Goal: Transaction & Acquisition: Purchase product/service

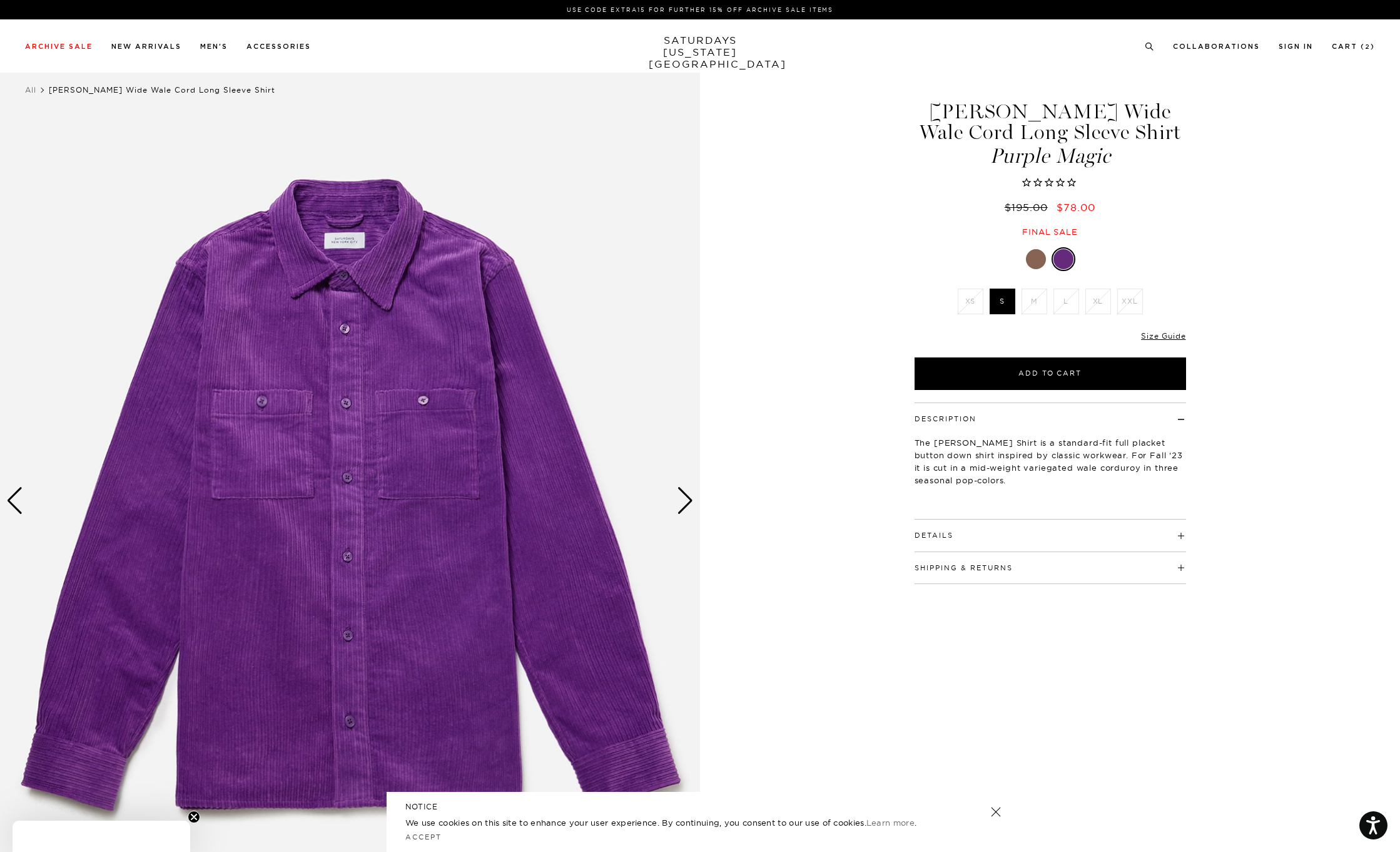
drag, startPoint x: 0, startPoint y: 0, endPoint x: 1223, endPoint y: 204, distance: 1239.9
click at [1223, 204] on div "1 / 4 Purple Magic" at bounding box center [700, 501] width 1400 height 876
click at [1028, 259] on div at bounding box center [1036, 259] width 20 height 20
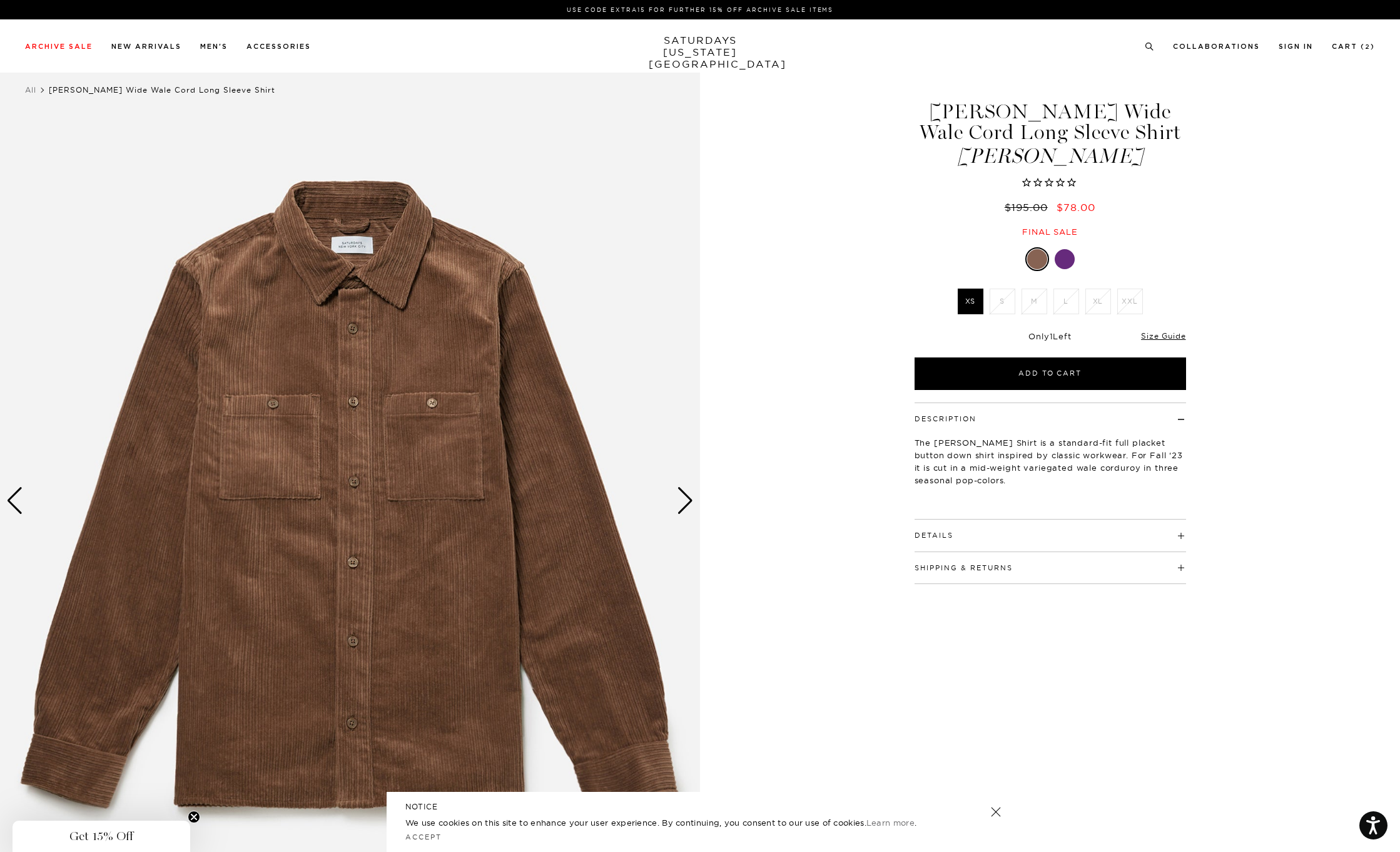
click at [1188, 244] on div "[PERSON_NAME] Wide Wale Cord Long Sleeve Shirt [PERSON_NAME] $195.00 $78.00 Fin…" at bounding box center [1050, 501] width 313 height 876
click at [1070, 260] on div at bounding box center [1065, 259] width 20 height 20
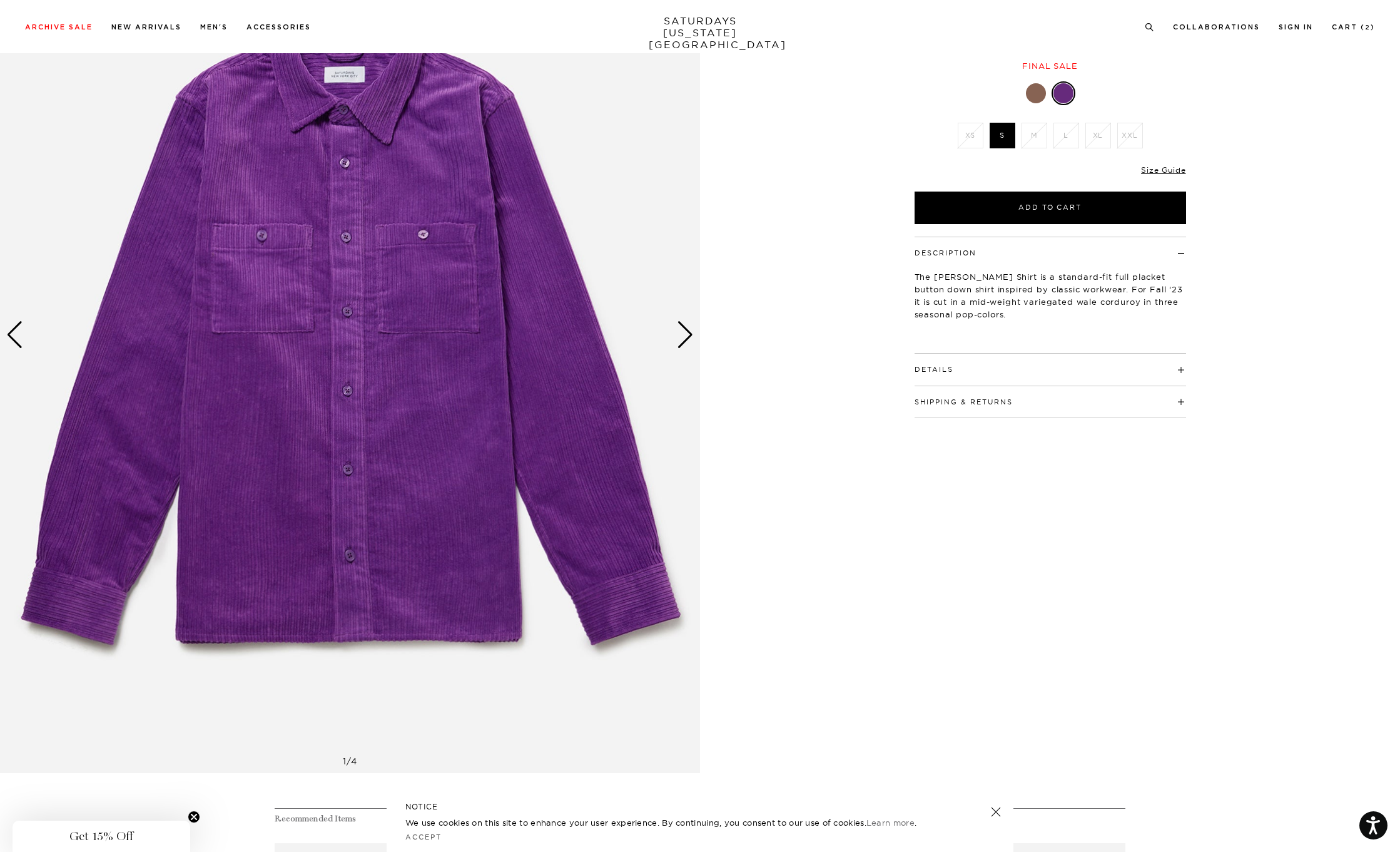
scroll to position [188, 0]
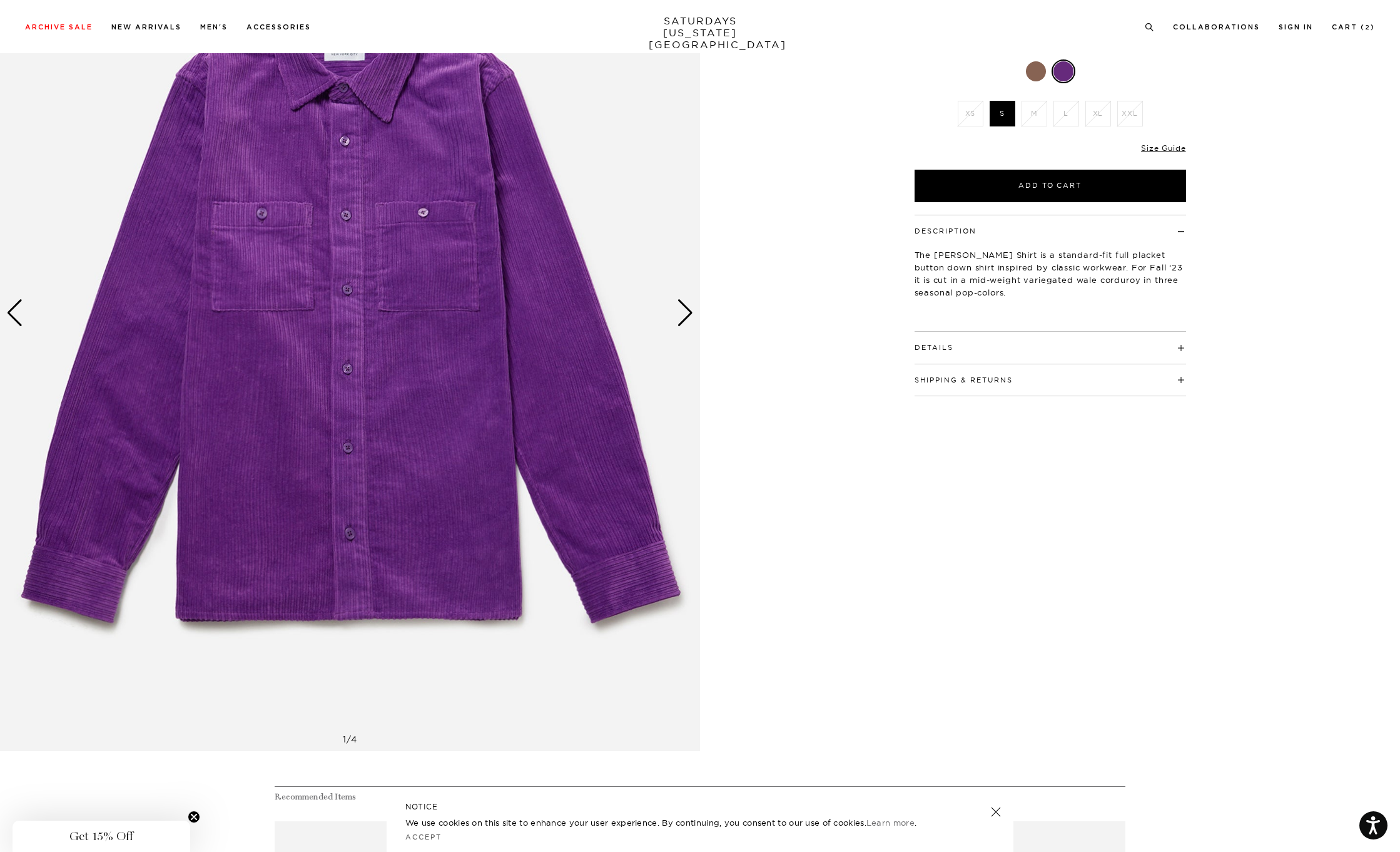
click at [683, 304] on div "Next slide" at bounding box center [686, 313] width 17 height 28
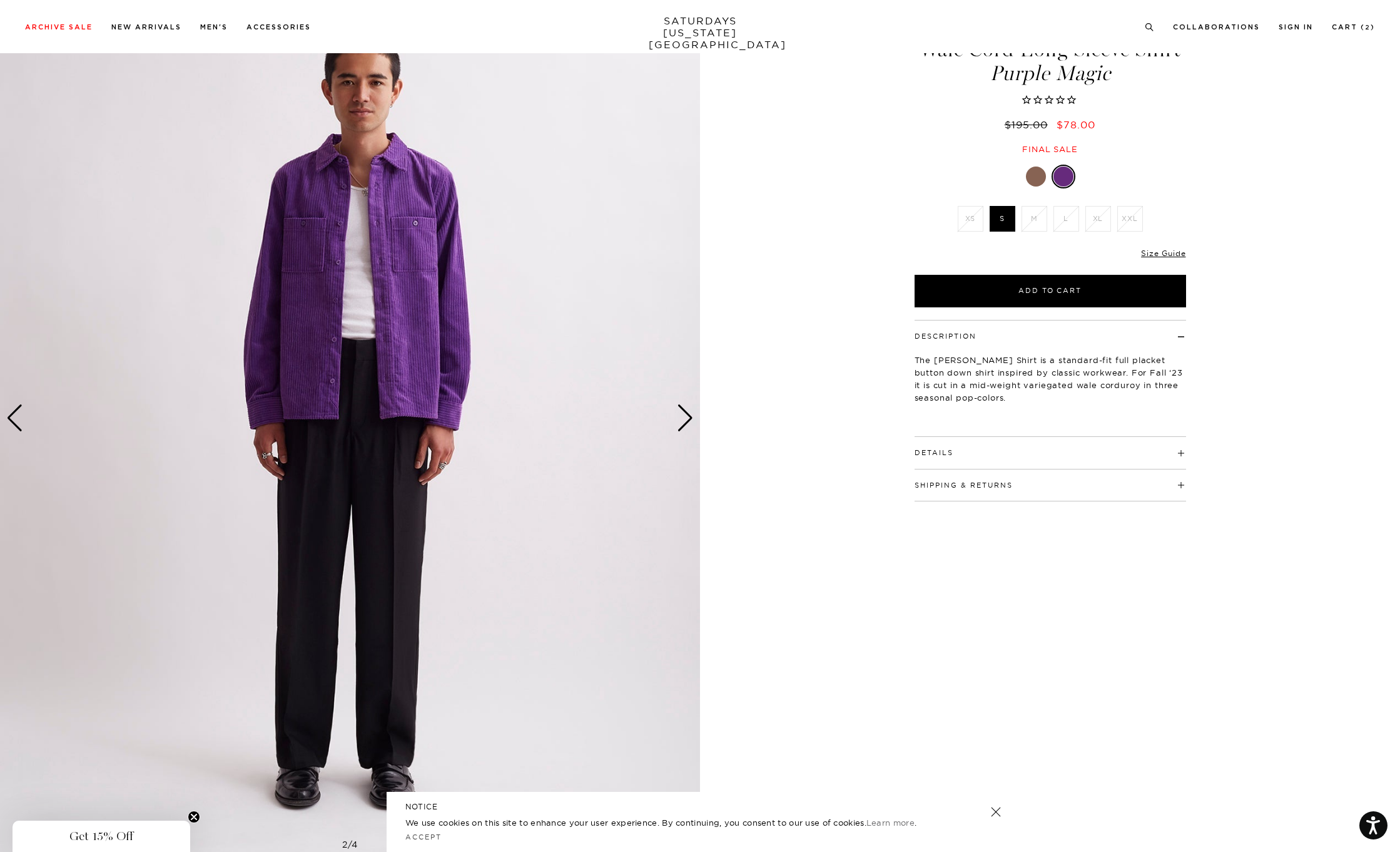
scroll to position [63, 0]
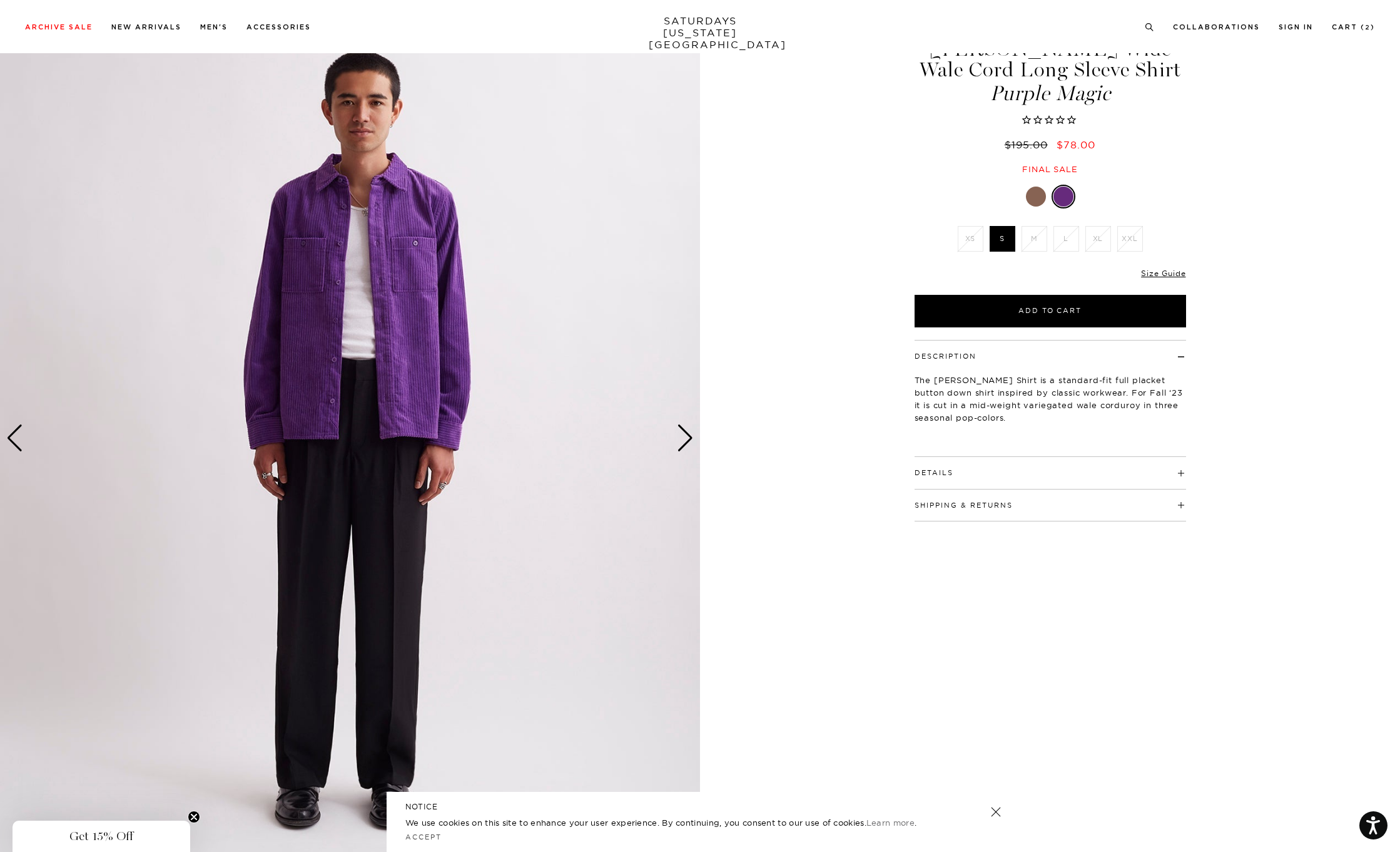
click at [683, 436] on div "Next slide" at bounding box center [686, 438] width 17 height 28
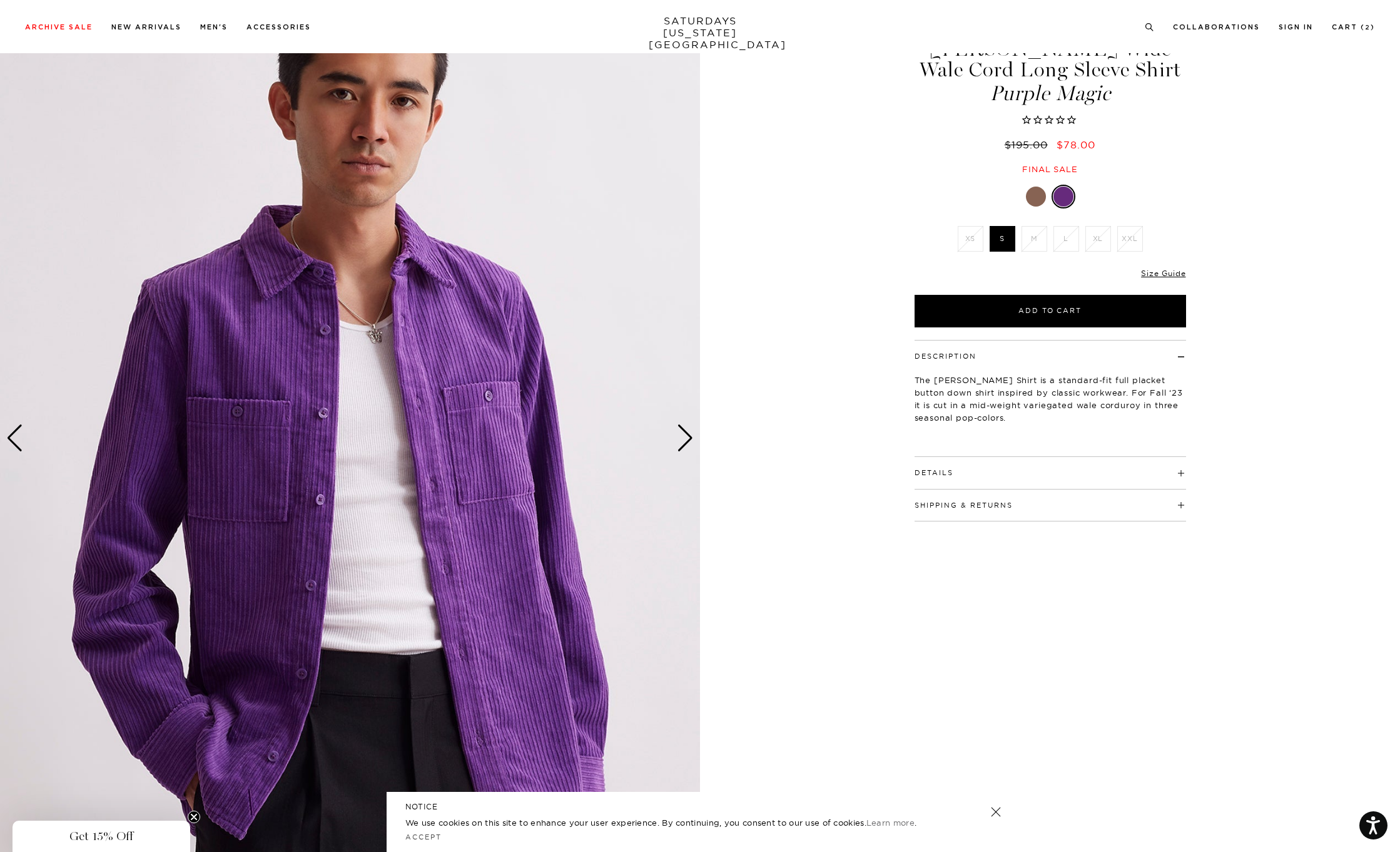
click at [683, 436] on div "Next slide" at bounding box center [686, 438] width 17 height 28
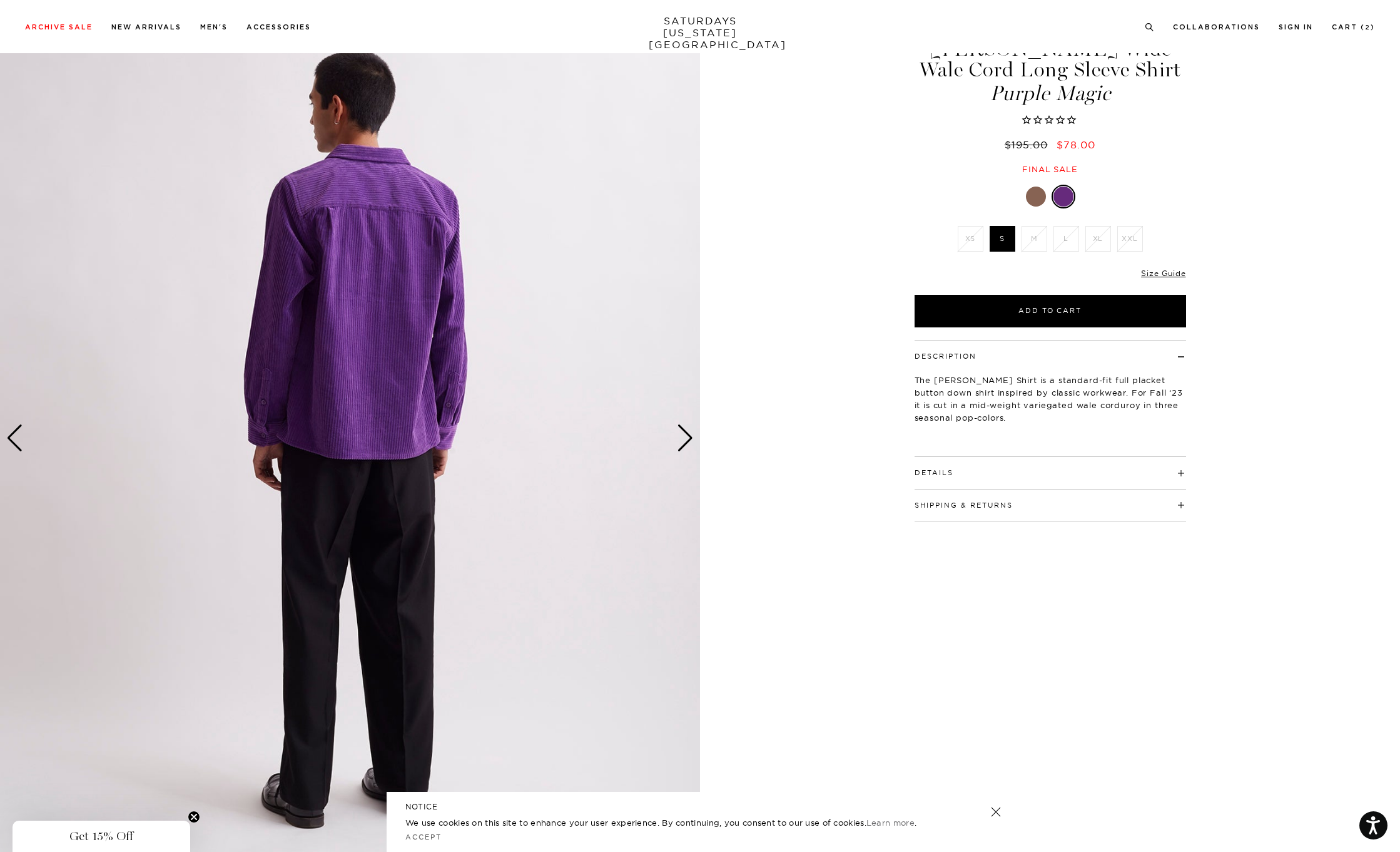
click at [686, 438] on div "Next slide" at bounding box center [686, 438] width 17 height 28
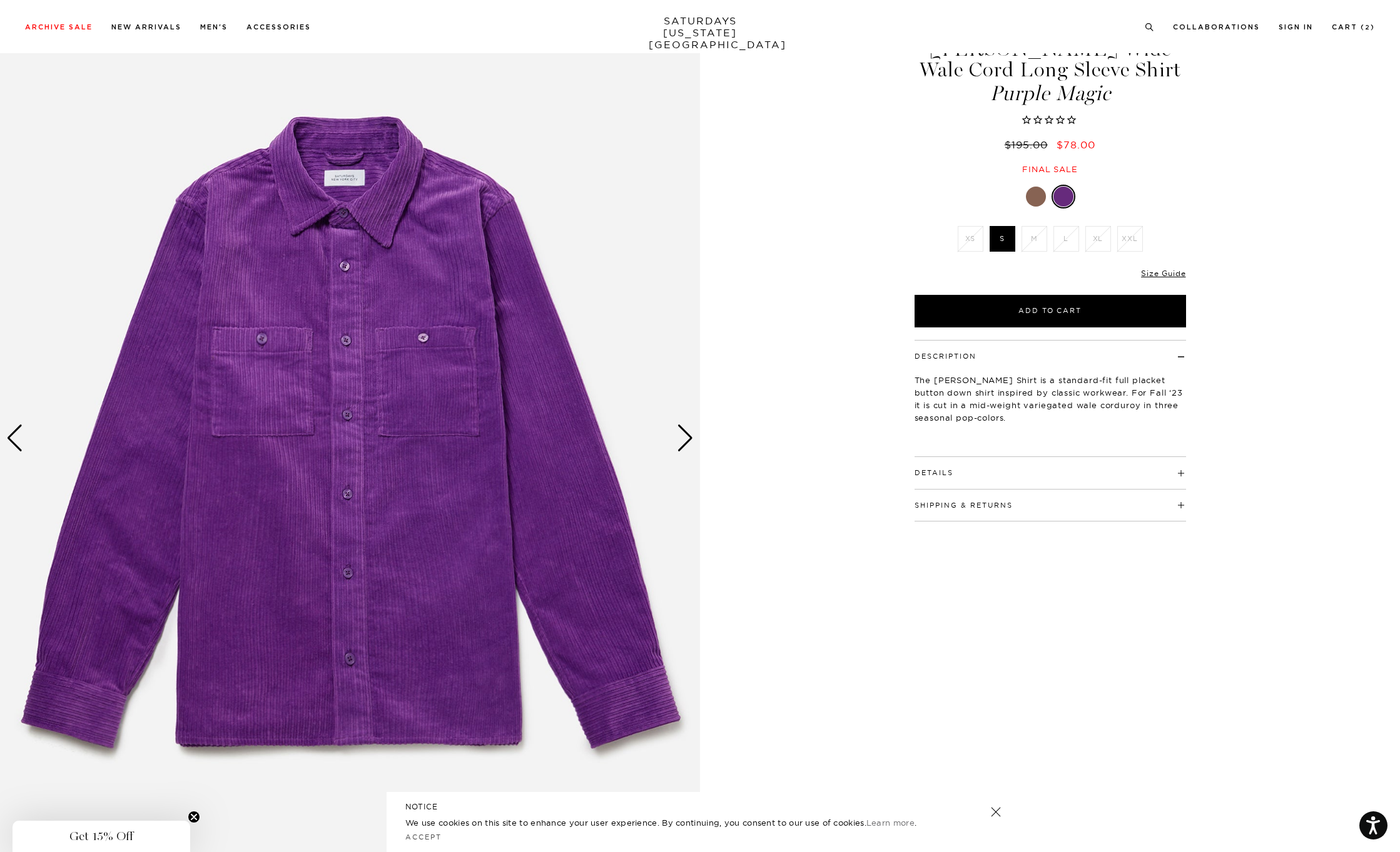
click at [686, 438] on div "Next slide" at bounding box center [686, 438] width 17 height 28
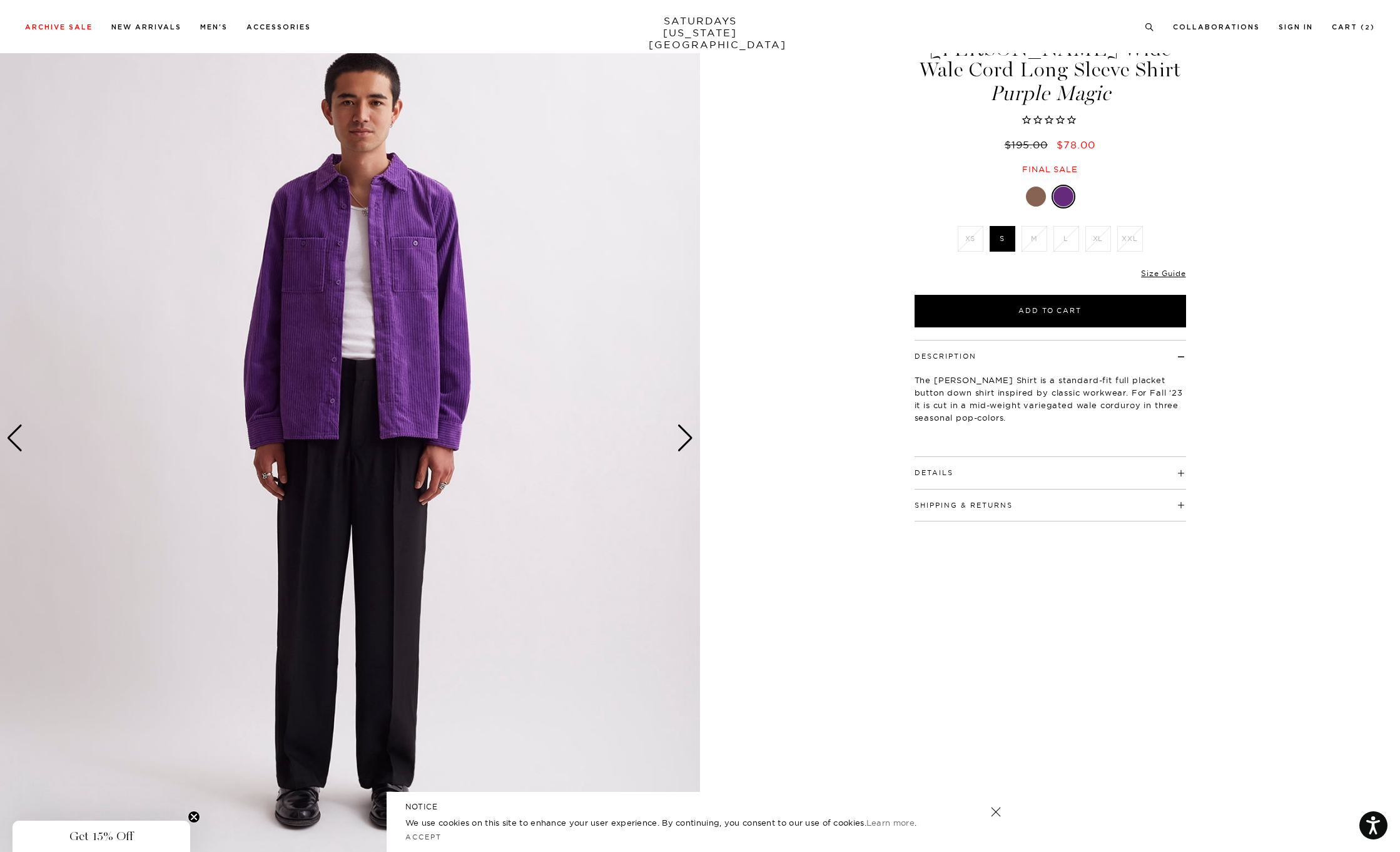
click at [686, 438] on div "Next slide" at bounding box center [686, 438] width 17 height 28
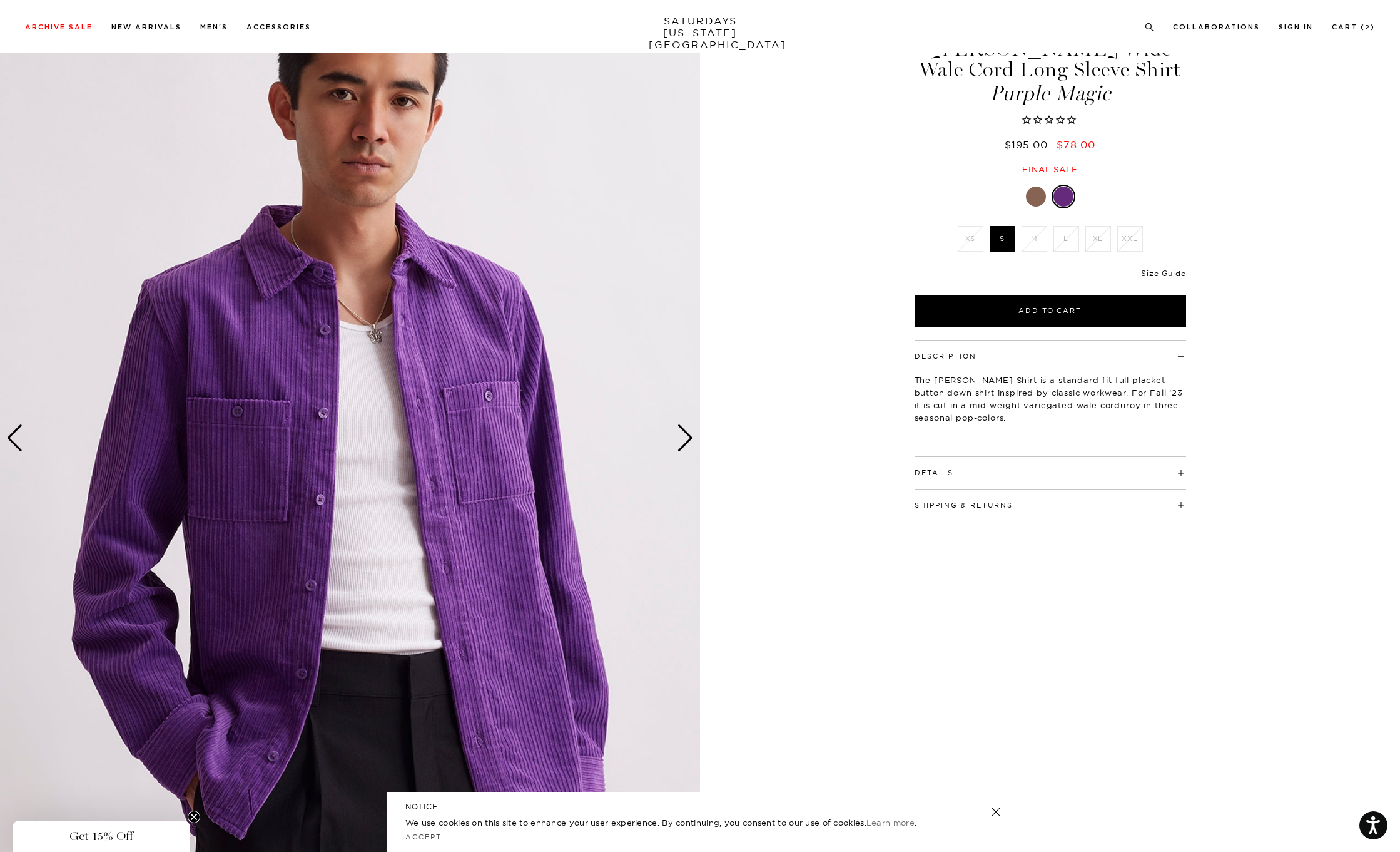
click at [686, 438] on div "Next slide" at bounding box center [686, 438] width 17 height 28
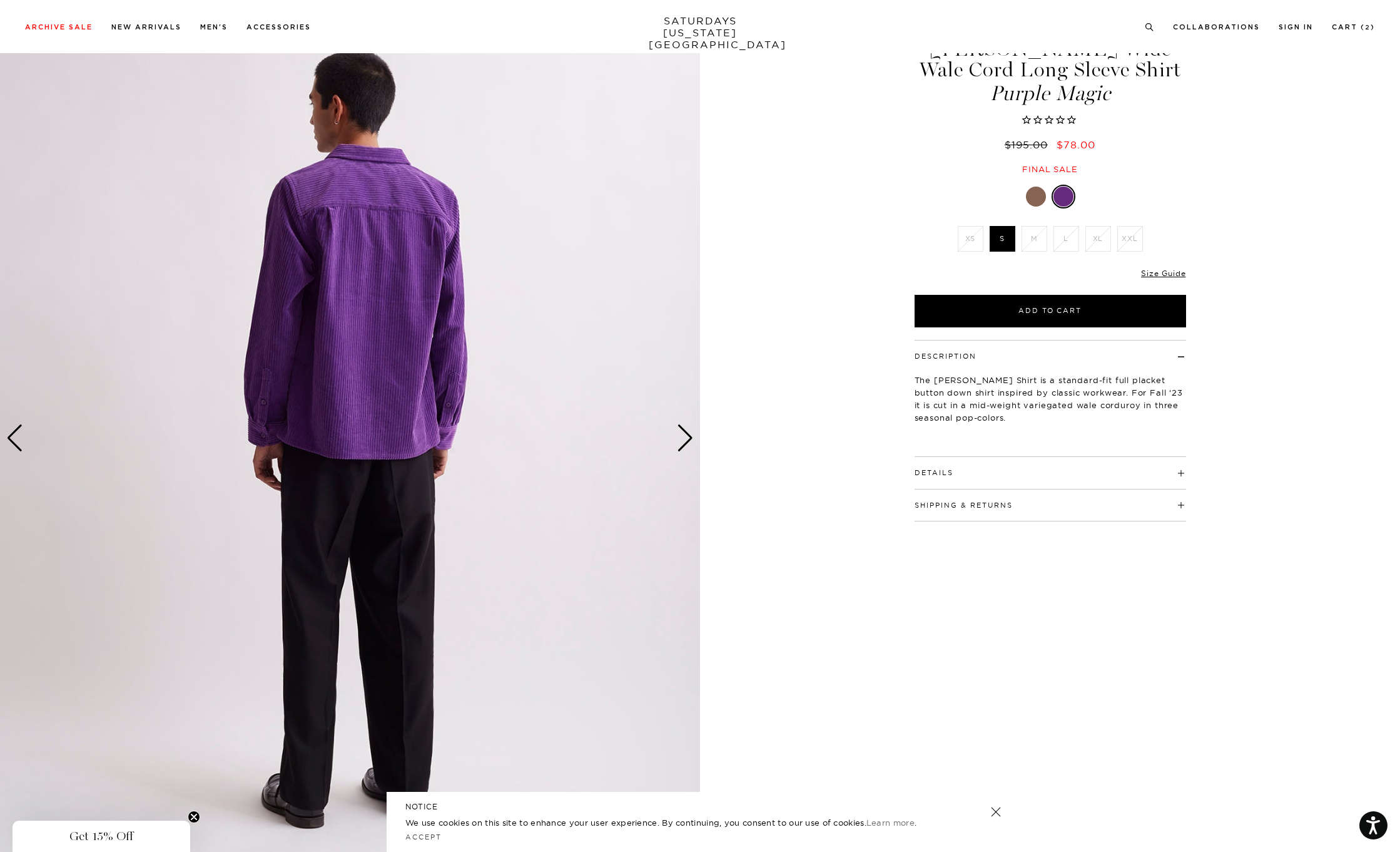
click at [686, 438] on div "Next slide" at bounding box center [686, 438] width 17 height 28
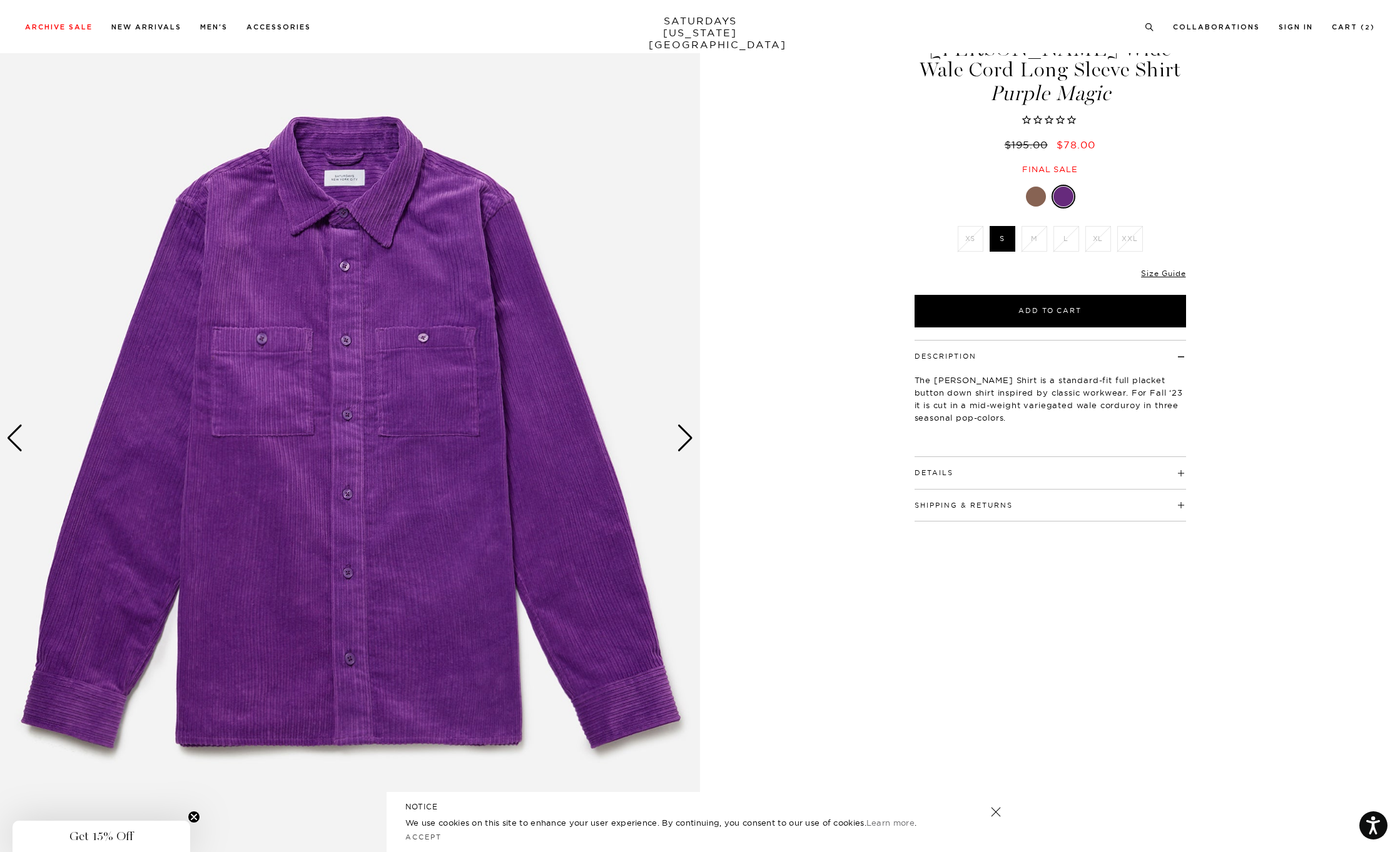
click at [686, 438] on div "Next slide" at bounding box center [686, 438] width 17 height 28
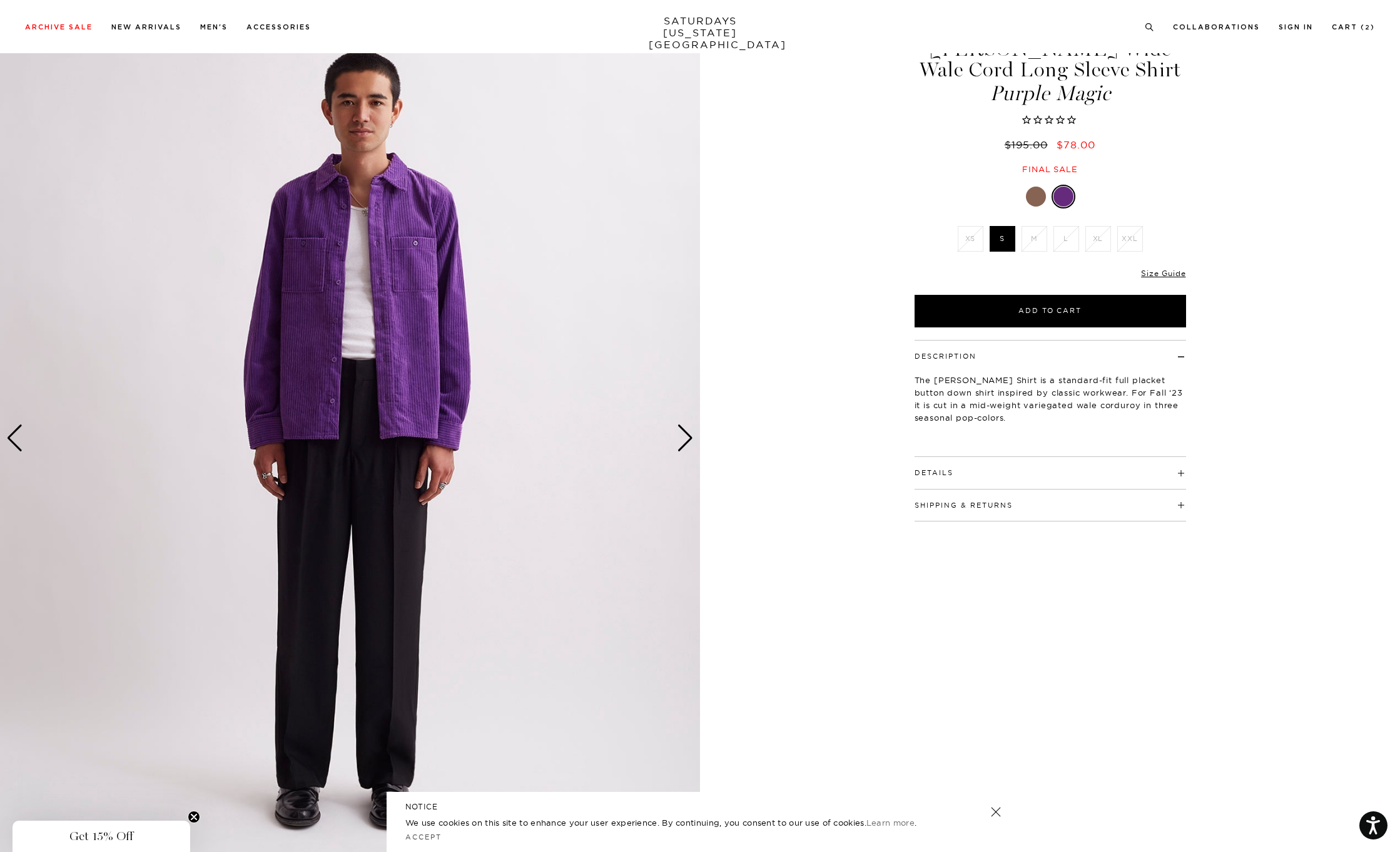
click at [686, 438] on div "Next slide" at bounding box center [686, 438] width 17 height 28
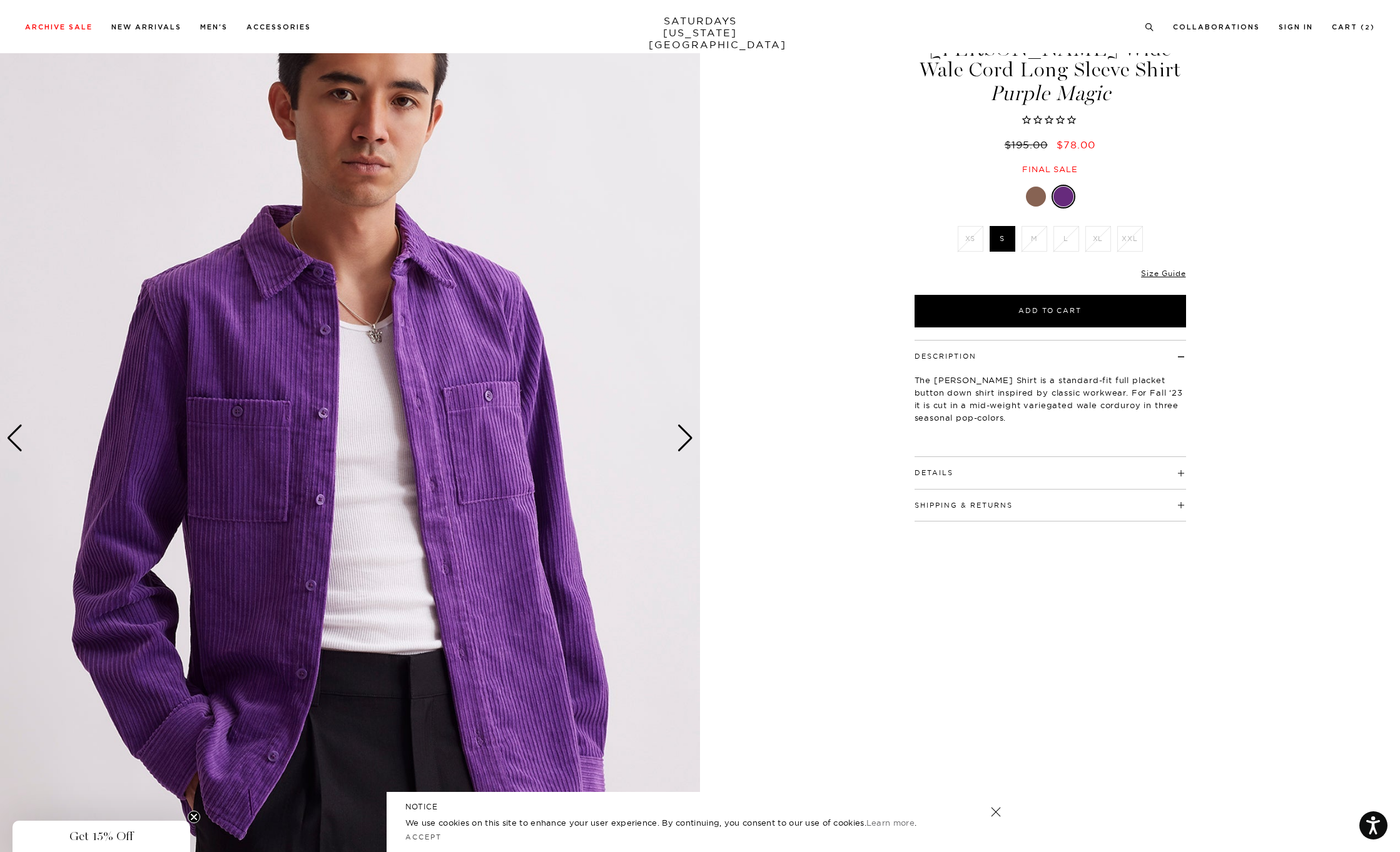
click at [686, 438] on div "Next slide" at bounding box center [686, 438] width 17 height 28
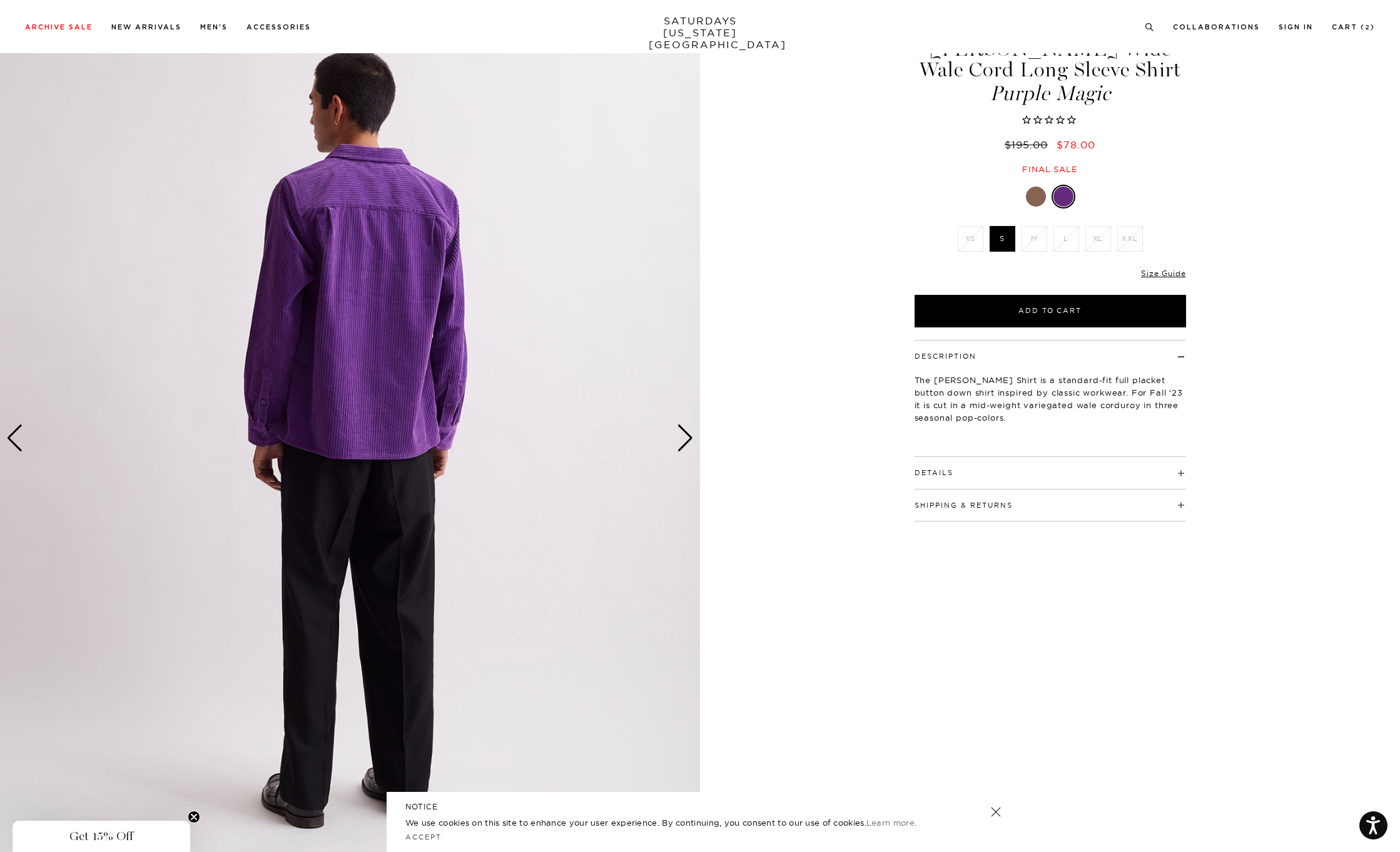
click at [686, 438] on div "Next slide" at bounding box center [686, 438] width 17 height 28
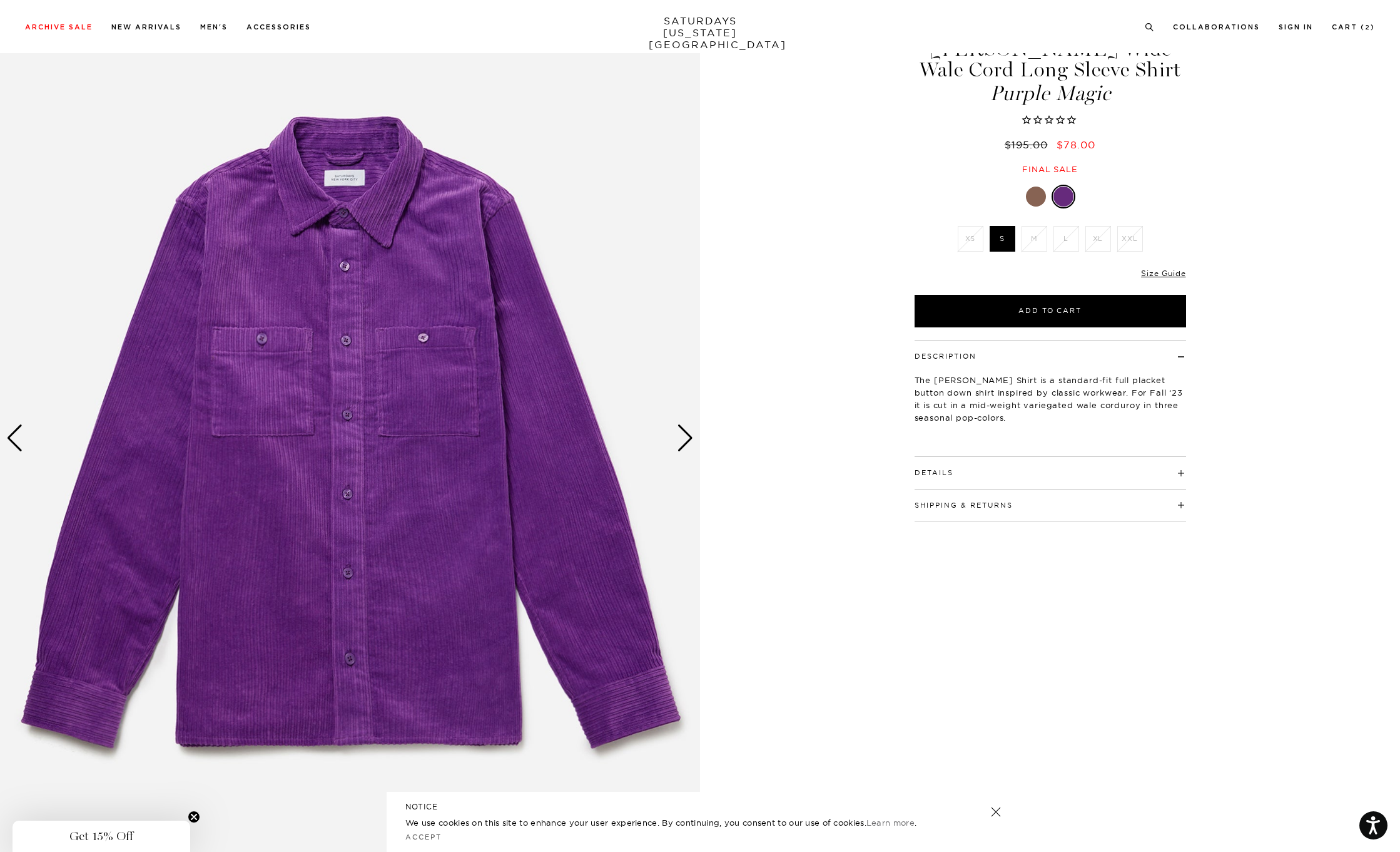
click at [686, 438] on div "Next slide" at bounding box center [686, 438] width 17 height 28
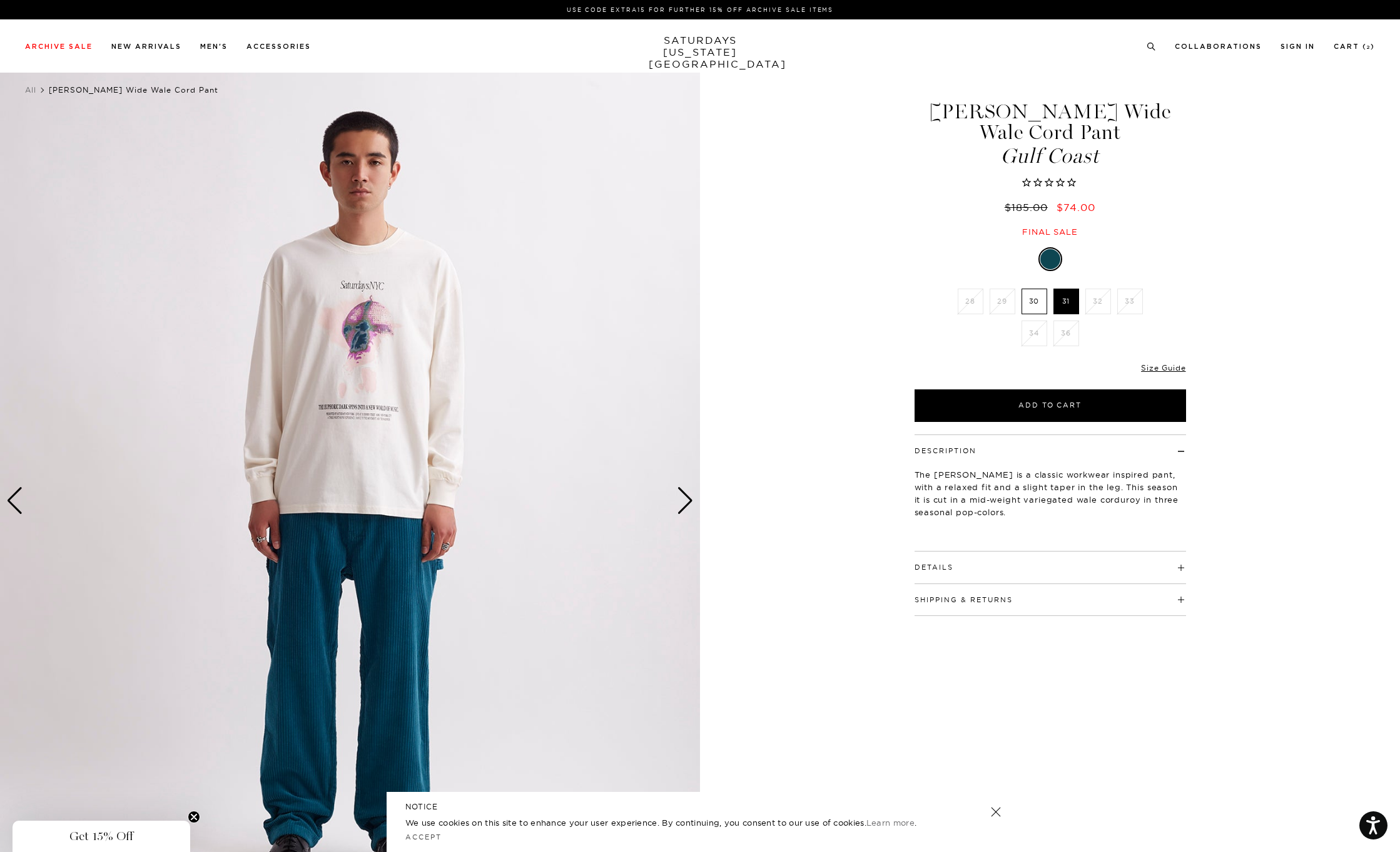
click at [1046, 289] on label "30" at bounding box center [1035, 301] width 26 height 26
click at [0, 0] on input "30" at bounding box center [0, 0] width 0 height 0
click at [1065, 289] on label "31" at bounding box center [1067, 301] width 26 height 26
click at [0, 0] on input "31" at bounding box center [0, 0] width 0 height 0
drag, startPoint x: 1136, startPoint y: 3, endPoint x: 766, endPoint y: 218, distance: 427.9
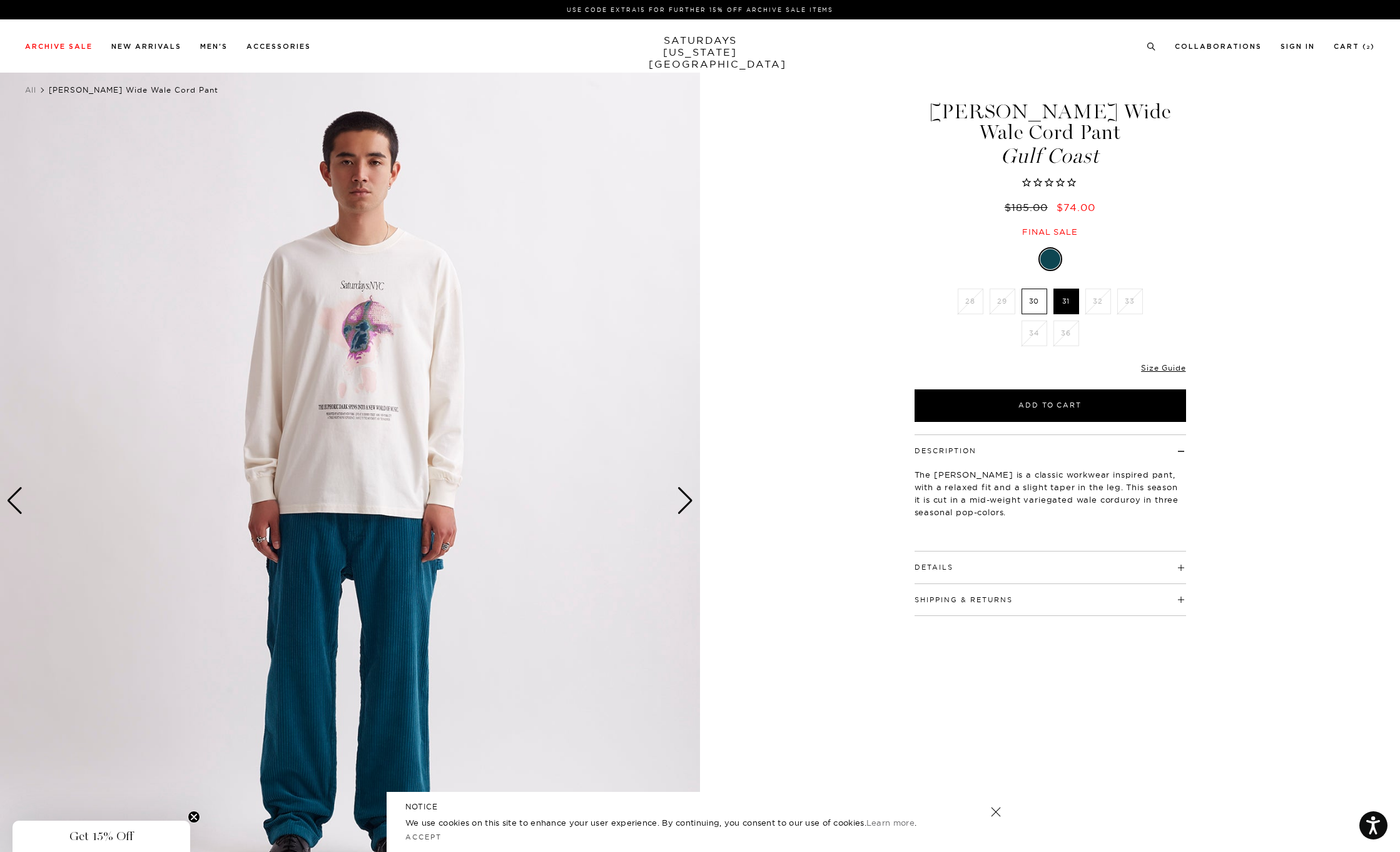
click at [766, 218] on div "2 / 4 Morris Wide Wale Cord Pant" at bounding box center [700, 501] width 1400 height 876
click at [1347, 44] on link "Cart ( 2 )" at bounding box center [1354, 47] width 41 height 7
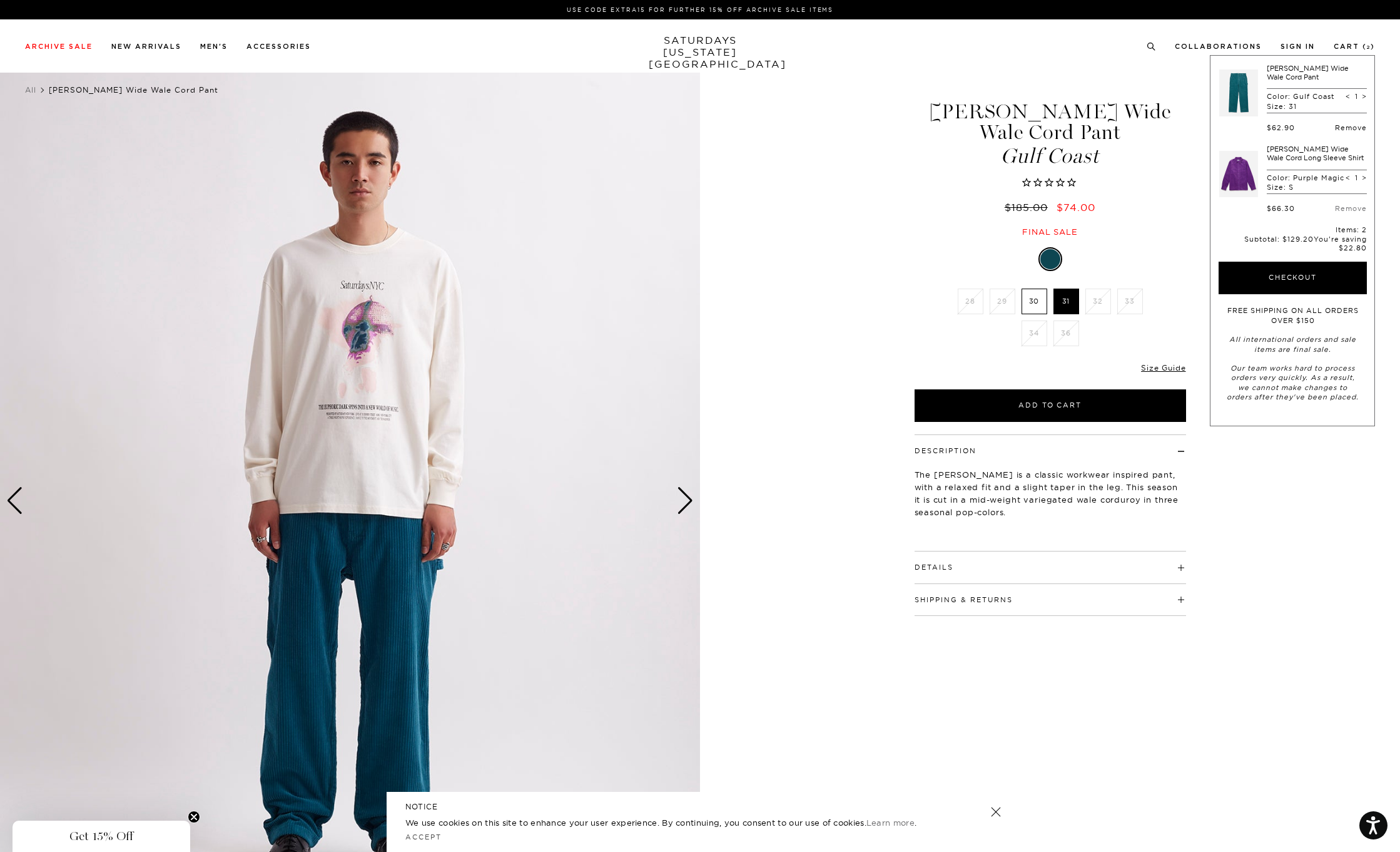
click at [1362, 123] on link "Remove" at bounding box center [1351, 128] width 32 height 9
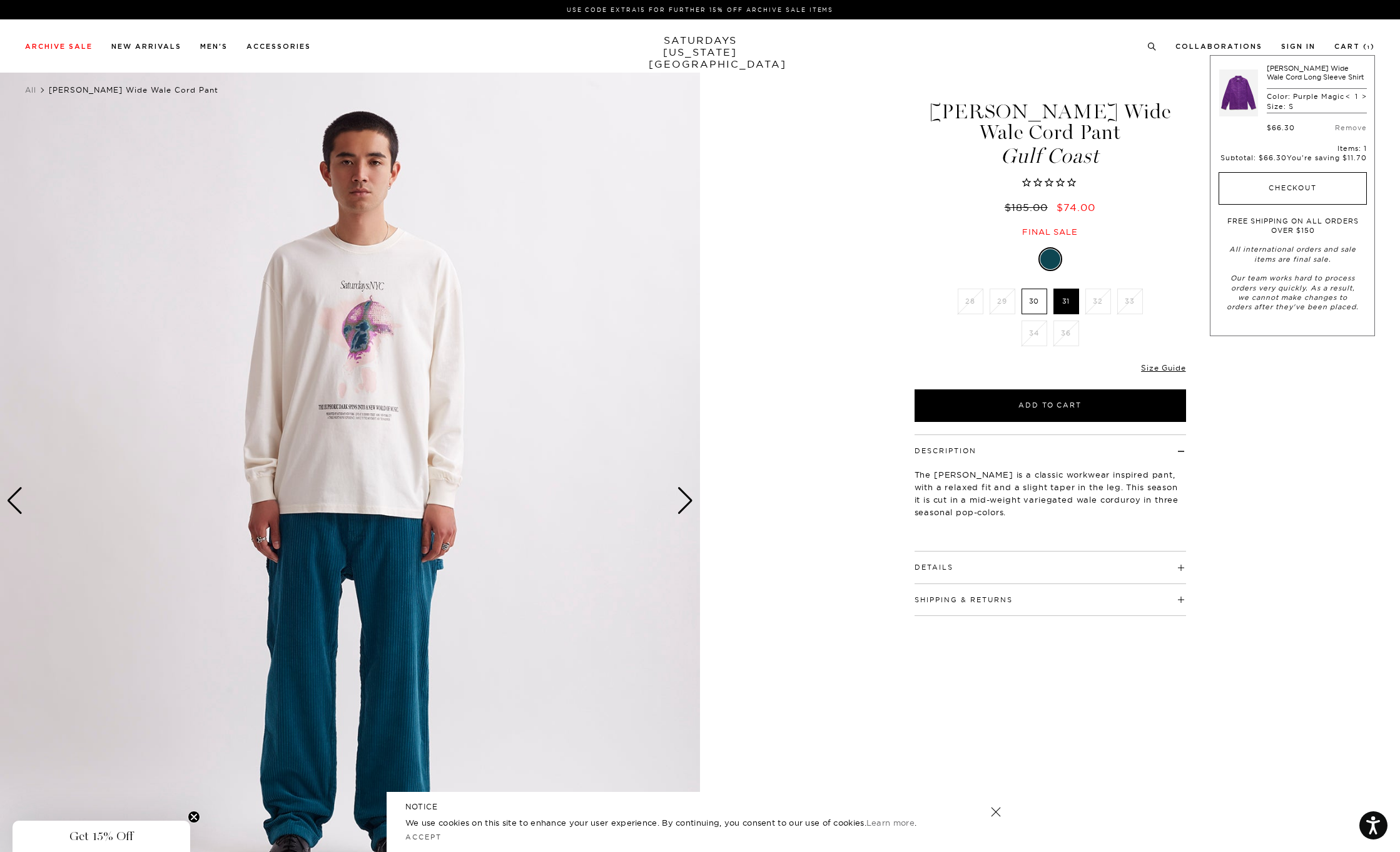
click at [1278, 192] on button "Checkout" at bounding box center [1293, 189] width 148 height 33
